Goal: Task Accomplishment & Management: Use online tool/utility

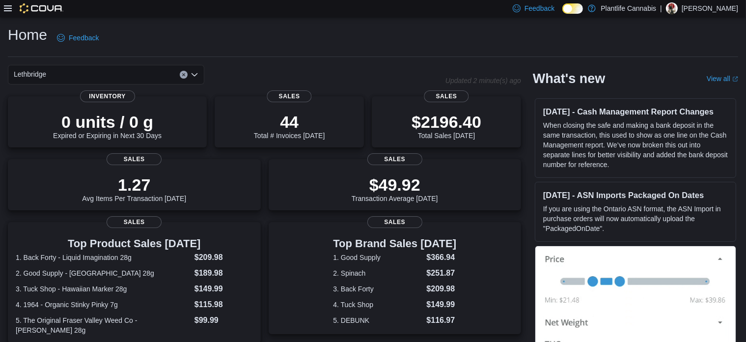
click at [4, 5] on icon at bounding box center [8, 8] width 8 height 8
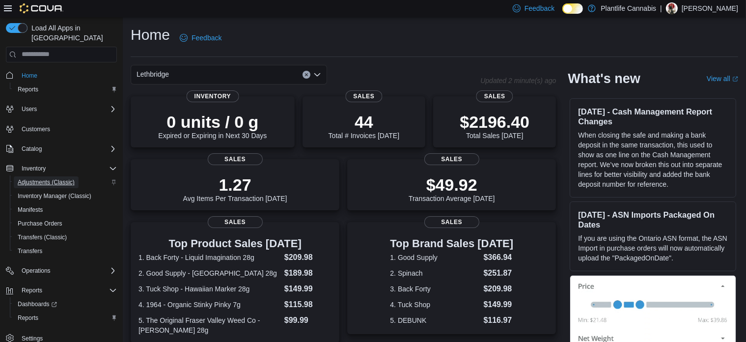
click at [57, 178] on span "Adjustments (Classic)" at bounding box center [46, 182] width 57 height 8
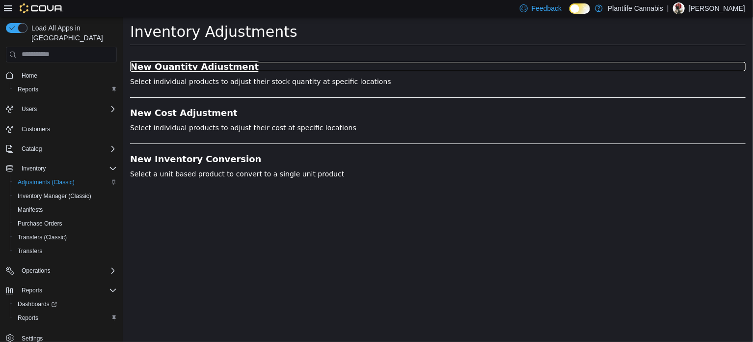
click at [198, 62] on h3 "New Quantity Adjustment" at bounding box center [438, 66] width 616 height 10
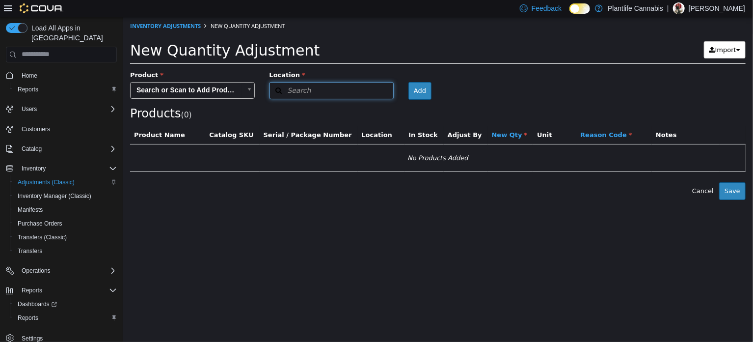
click at [297, 89] on span "Search" at bounding box center [290, 90] width 41 height 10
type input "****"
click at [294, 118] on div "Lethbridge" at bounding box center [333, 121] width 101 height 10
